Goal: Task Accomplishment & Management: Manage account settings

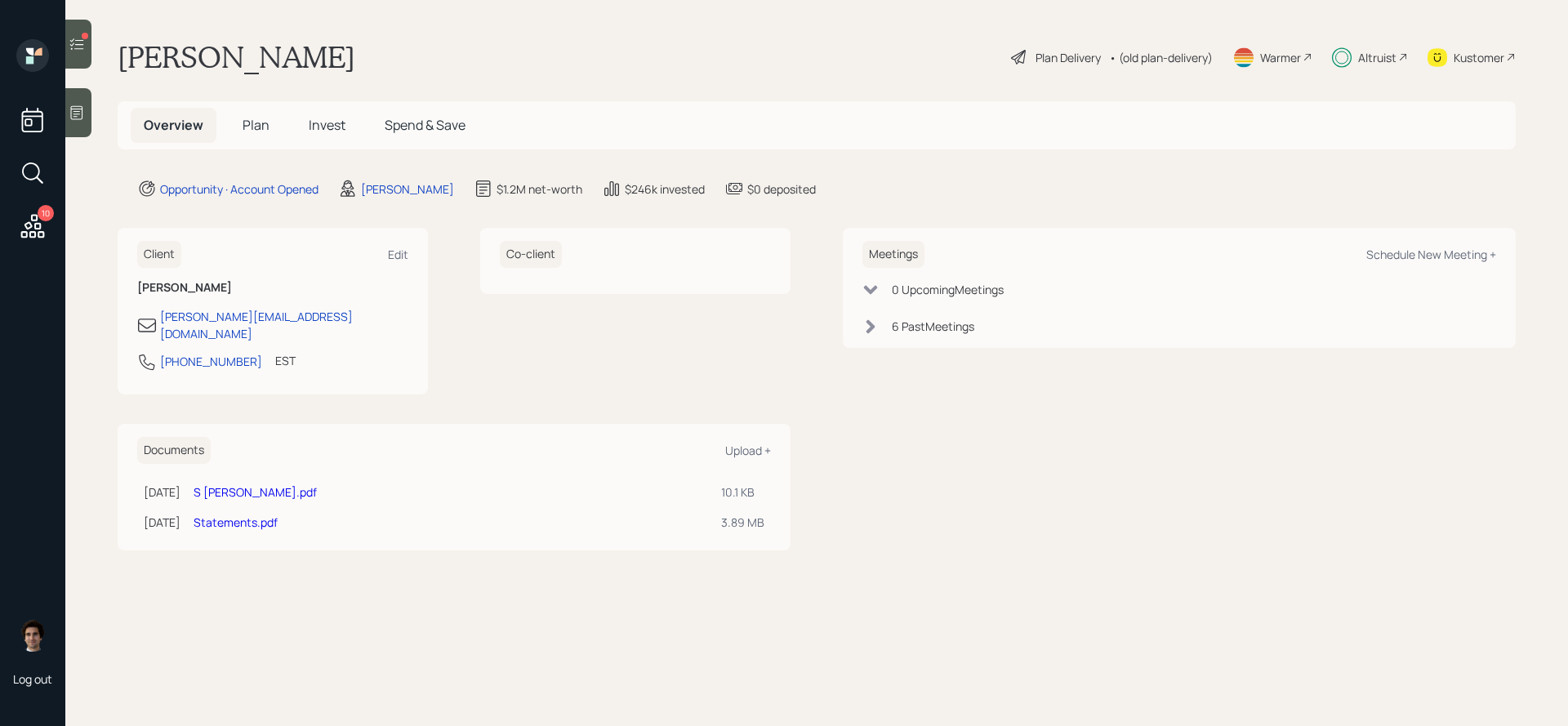
click at [273, 110] on h5 "Plan" at bounding box center [256, 125] width 54 height 35
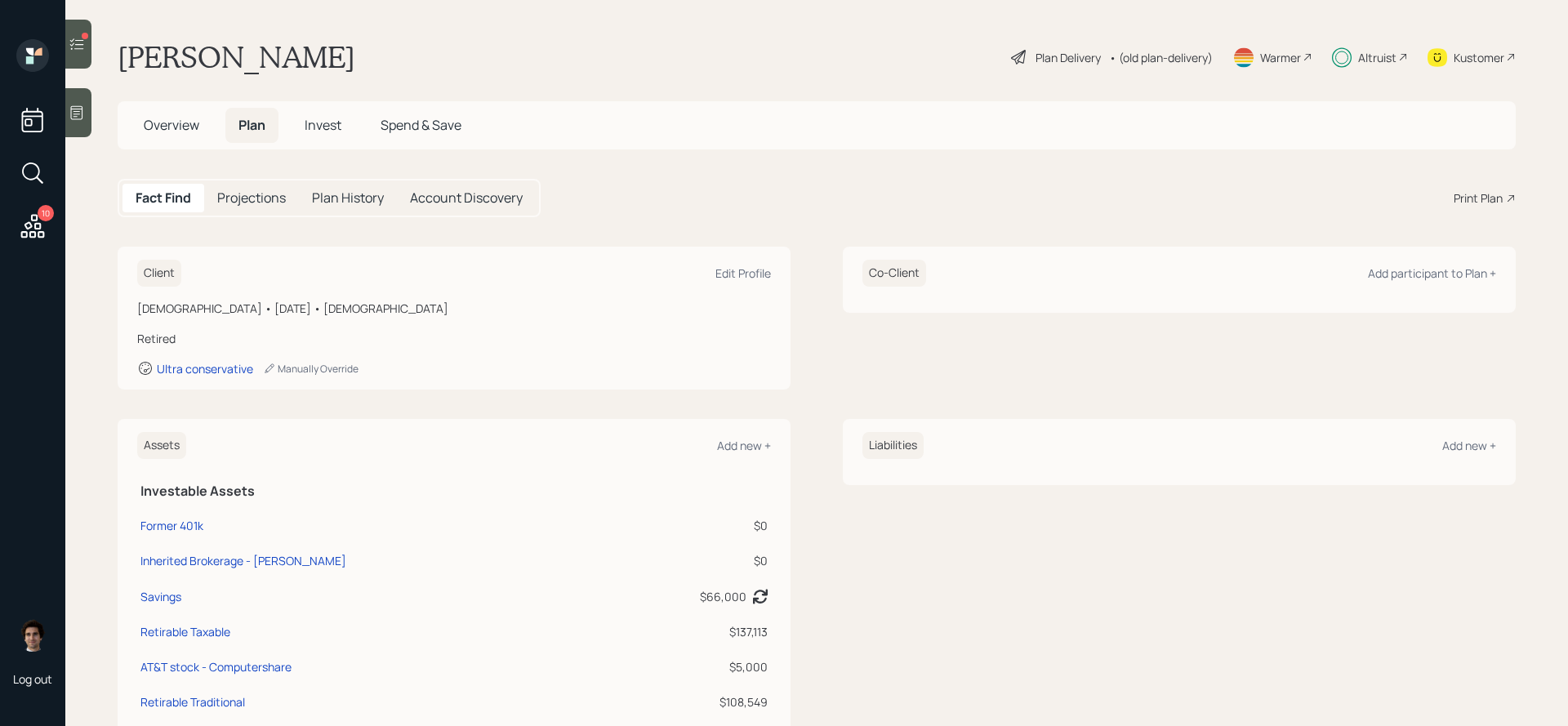
click at [257, 122] on span "Plan" at bounding box center [251, 125] width 27 height 18
click at [82, 100] on div at bounding box center [78, 112] width 26 height 49
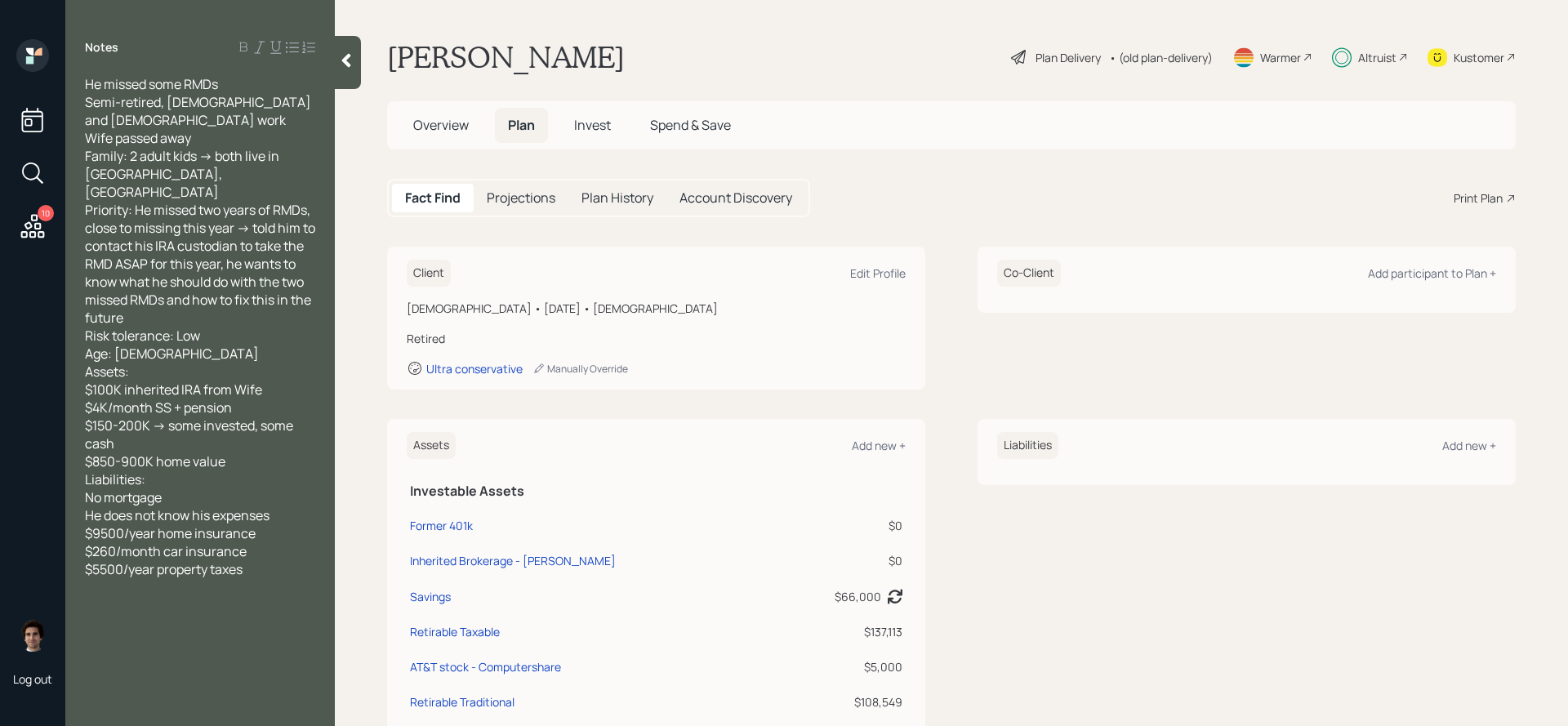
click at [38, 215] on icon at bounding box center [33, 226] width 24 height 24
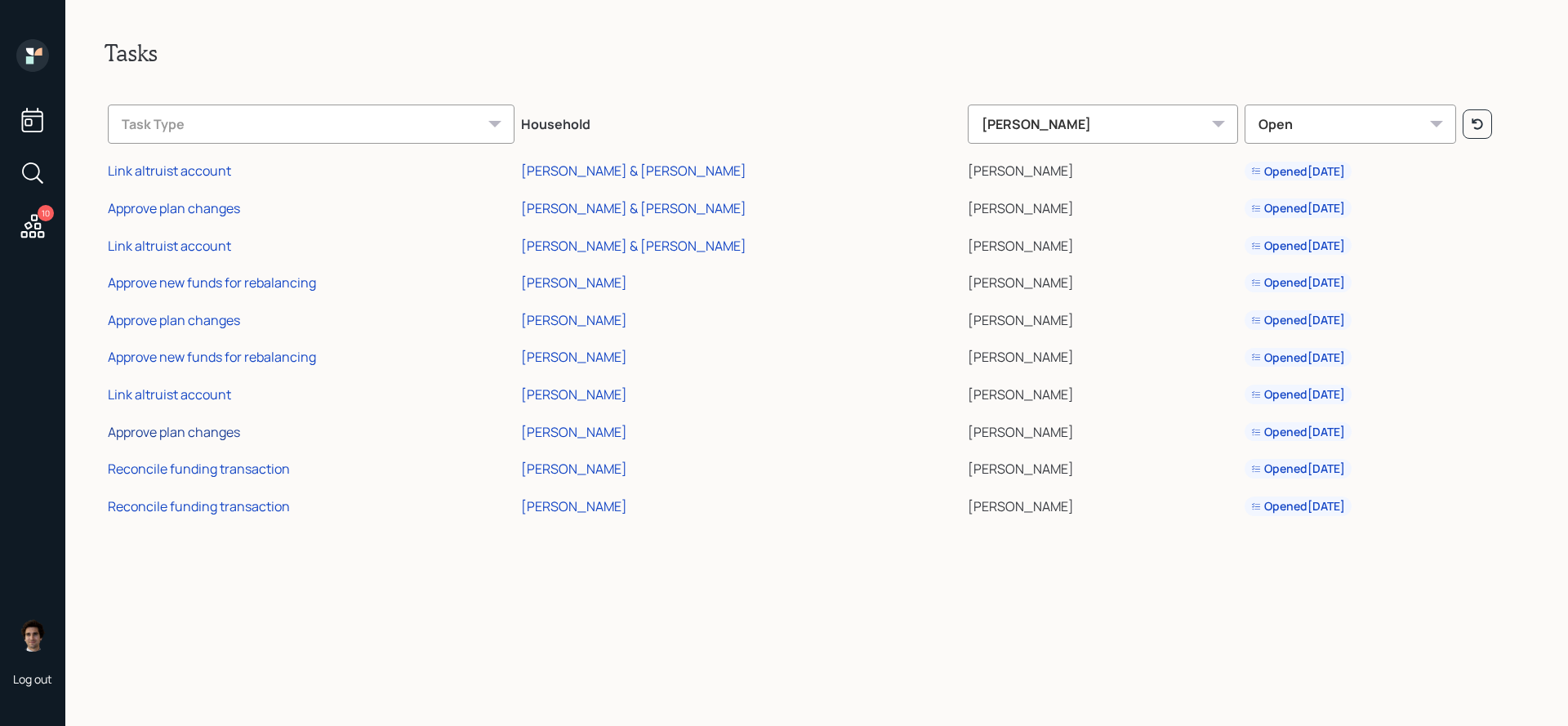
click at [196, 432] on div "Approve plan changes" at bounding box center [174, 432] width 132 height 18
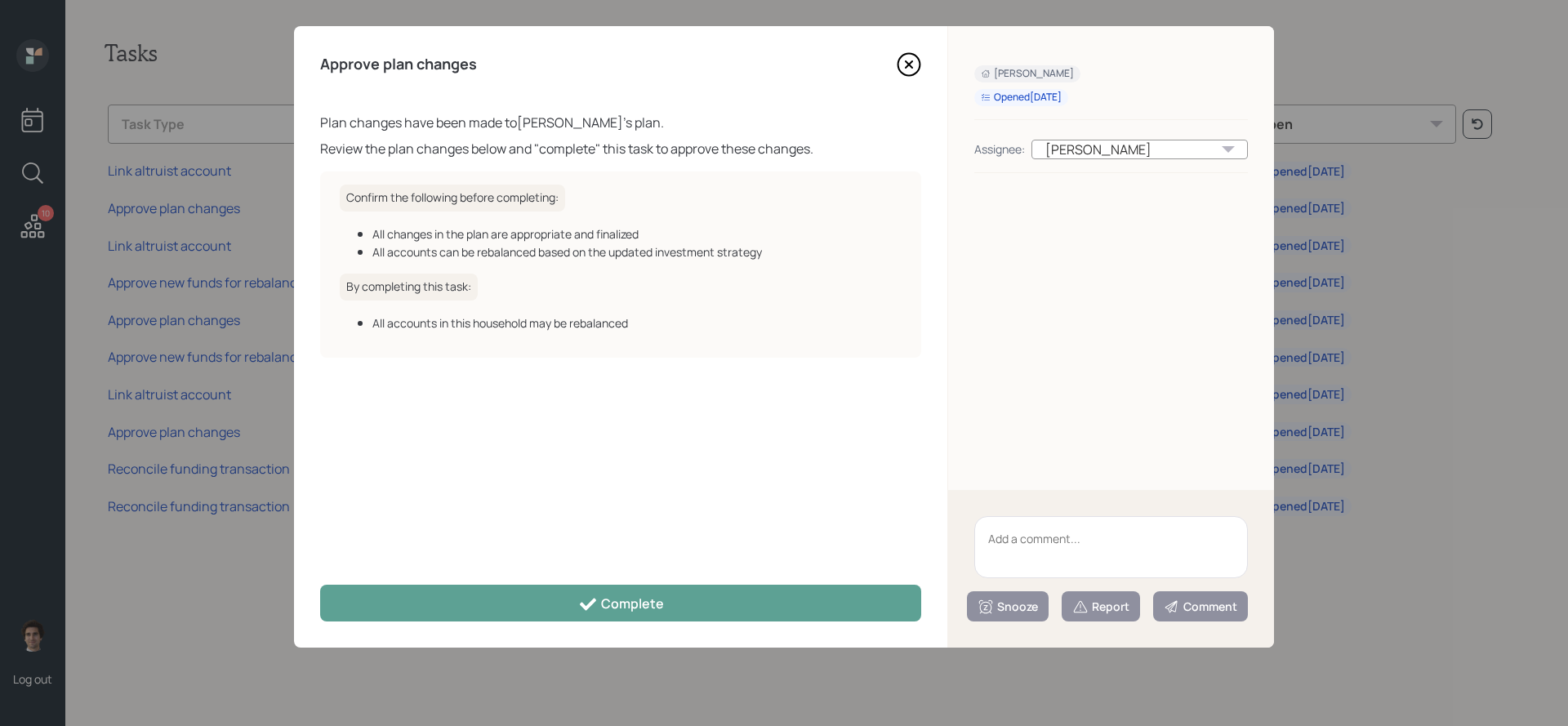
click at [1044, 555] on textarea at bounding box center [1112, 547] width 274 height 62
type textarea "bday clean up"
click at [1087, 597] on button "Report" at bounding box center [1101, 606] width 78 height 30
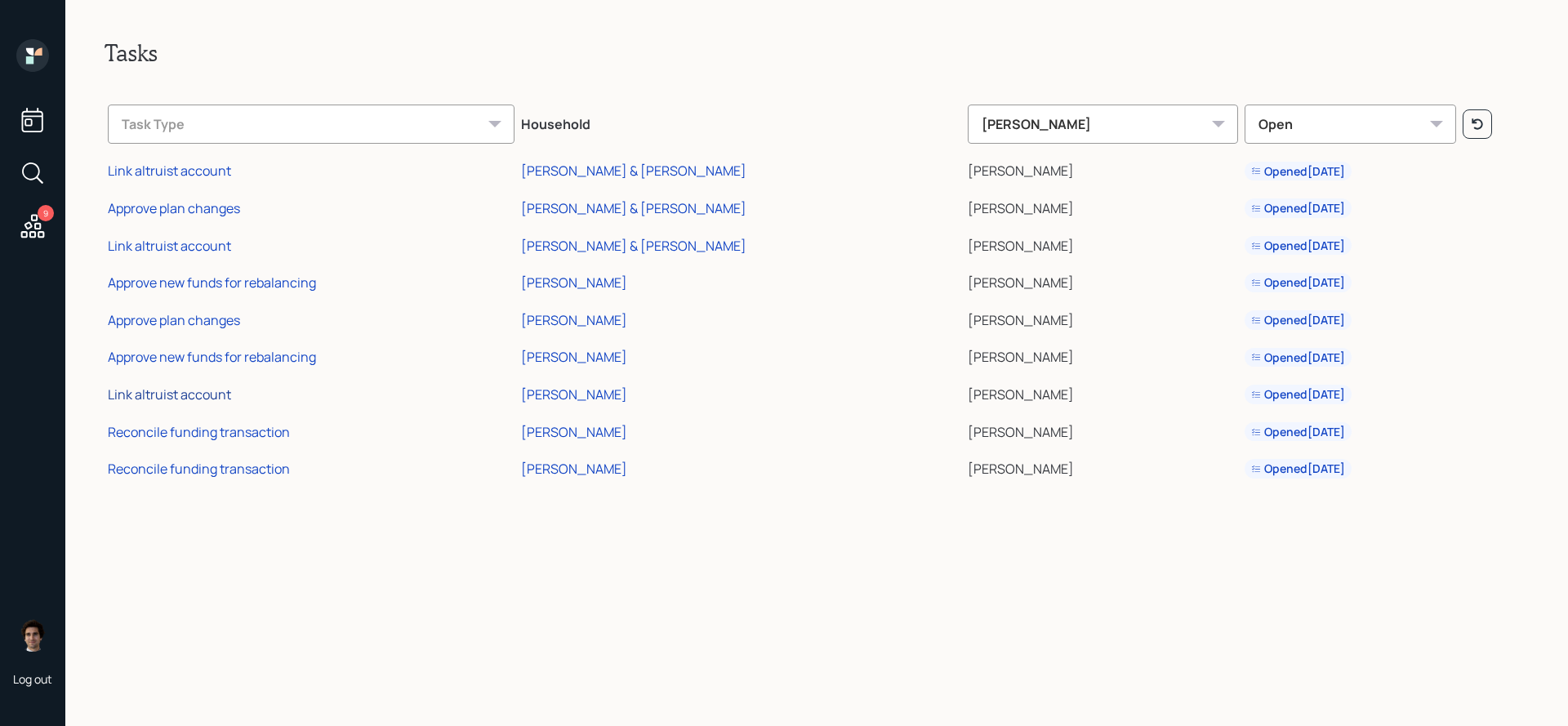
click at [195, 398] on div "Link altruist account" at bounding box center [170, 395] width 123 height 18
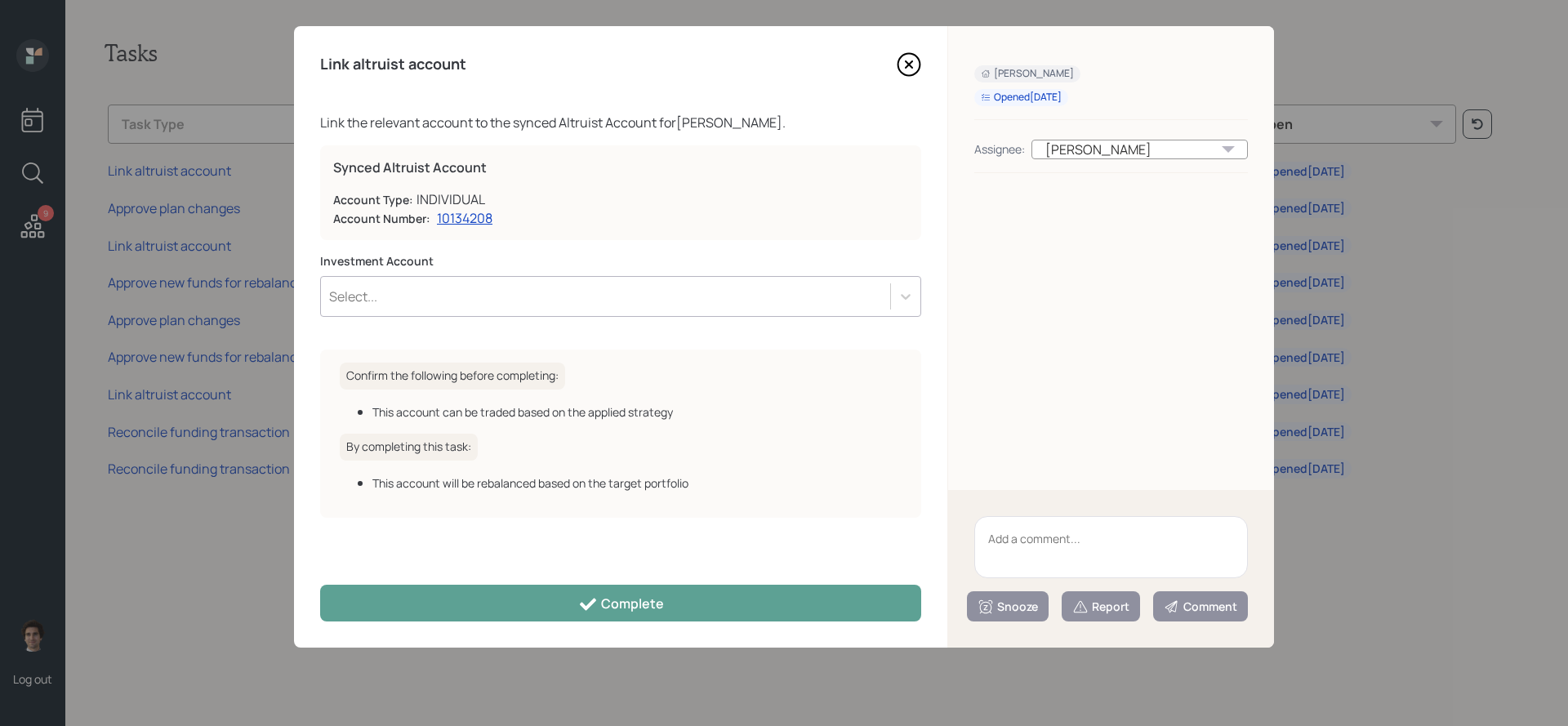
click at [430, 290] on div "Select..." at bounding box center [606, 297] width 569 height 28
click at [632, 222] on div "Account Number: 10134208" at bounding box center [621, 218] width 575 height 18
click at [903, 77] on div "Link altruist account Link the relevant account to the synced Altruist Account …" at bounding box center [621, 336] width 654 height 622
click at [903, 63] on icon at bounding box center [908, 64] width 25 height 25
